Goal: Check status

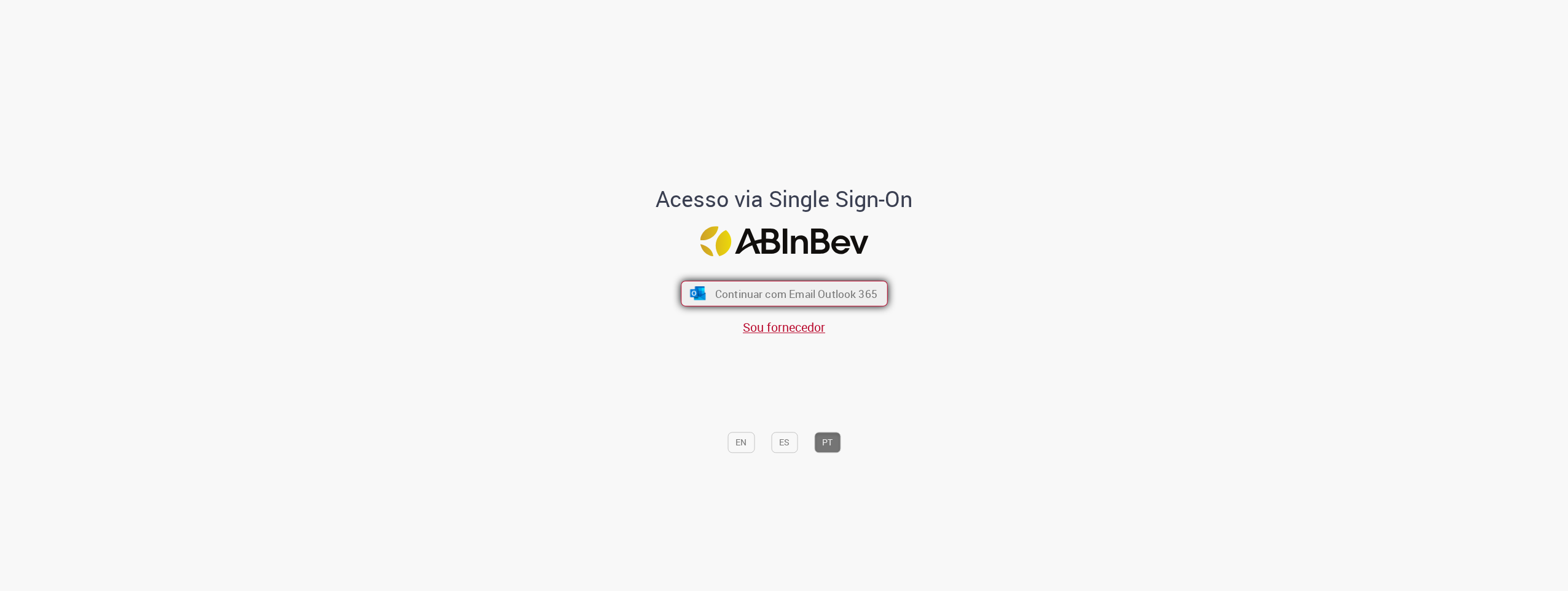
click at [818, 300] on span "Continuar com Email Outlook 365" at bounding box center [796, 293] width 162 height 14
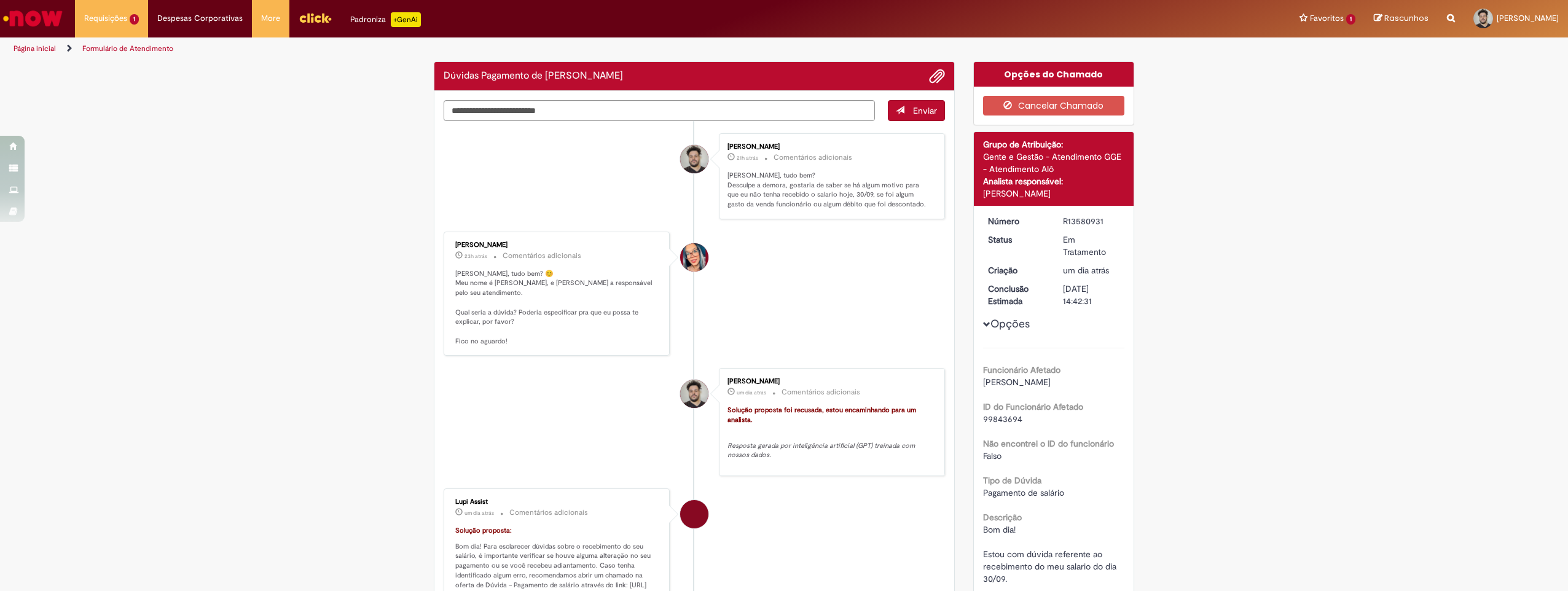
click at [815, 286] on li "Maira Priscila Da Silva Arnaldo 23h atrás 23 horas atrás Comentários adicionais…" at bounding box center [694, 293] width 502 height 125
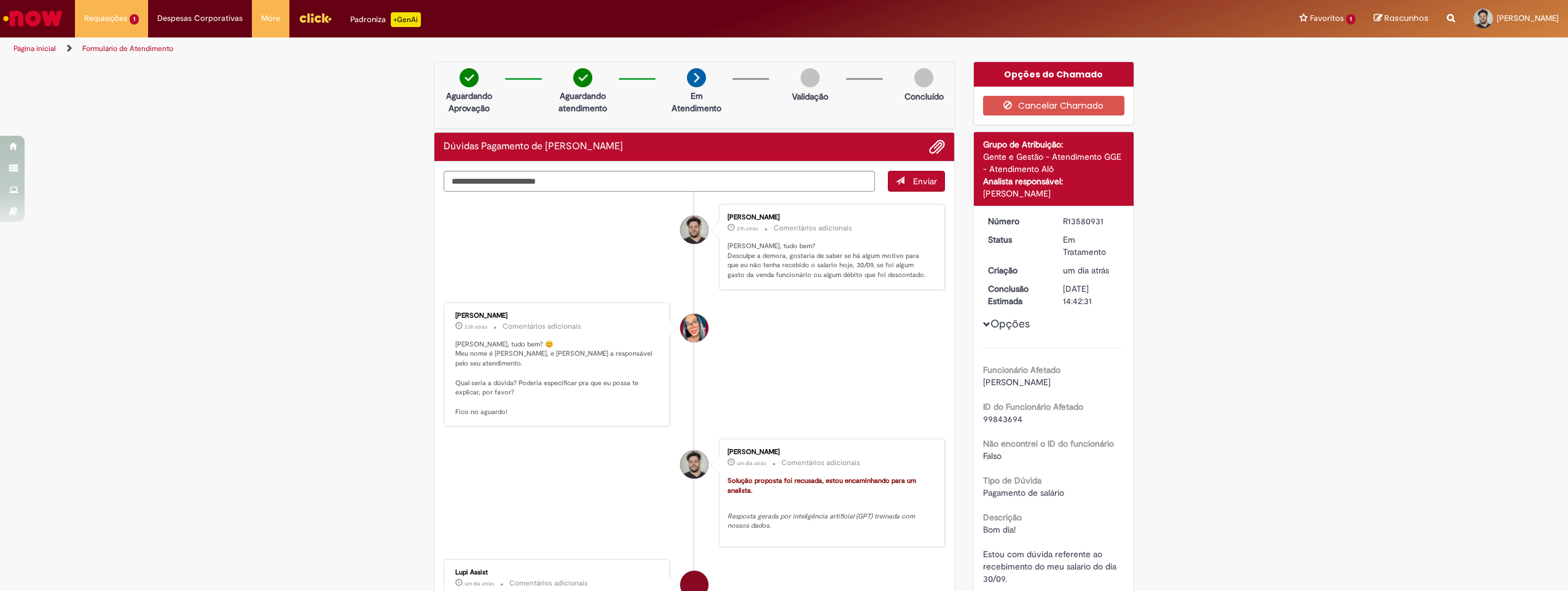
click at [782, 301] on ul "Gustavo Alves Rosa 21h atrás 21 horas atrás Comentários adicionais Olá Maria, t…" at bounding box center [694, 557] width 502 height 730
click at [739, 262] on p "Olá Maria, tudo bem? Desculpe a demora, gostaria de saber se há algum motivo pa…" at bounding box center [830, 260] width 205 height 38
click at [756, 293] on ul "Gustavo Alves Rosa 21h atrás 21 horas atrás Comentários adicionais Olá Maria, t…" at bounding box center [694, 557] width 502 height 730
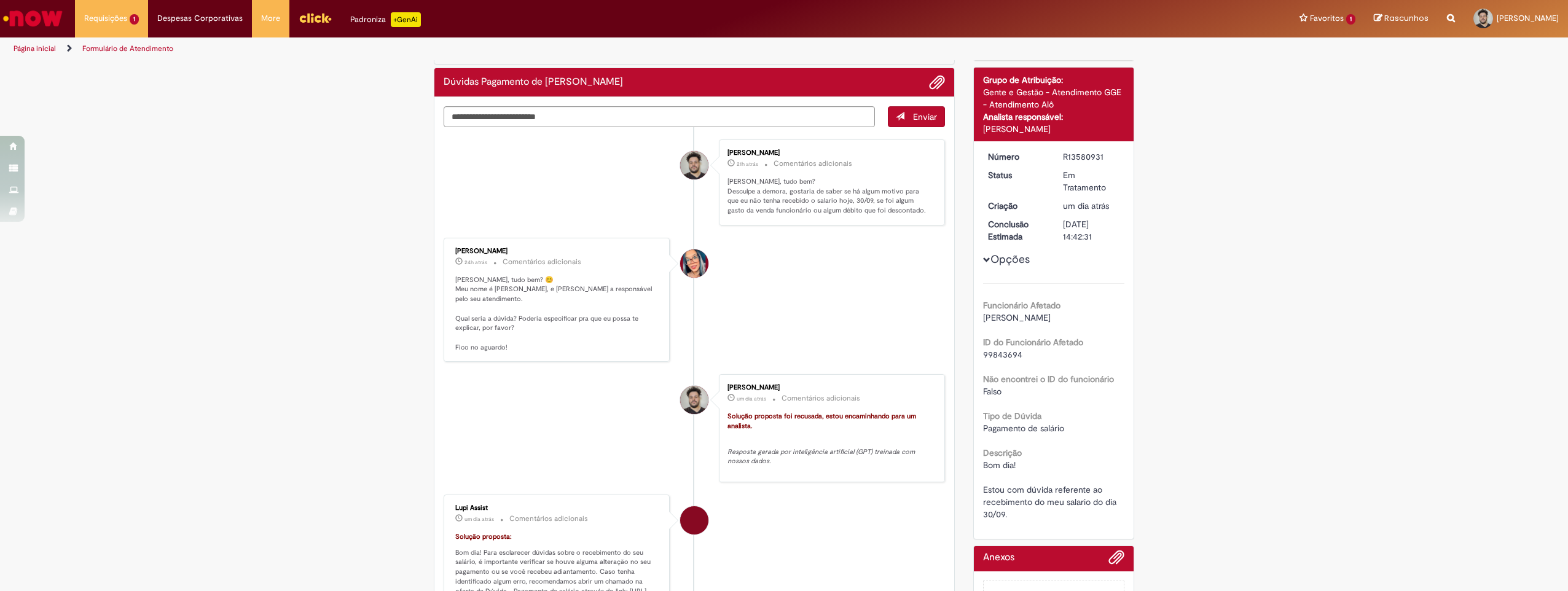
scroll to position [123, 0]
